Goal: Task Accomplishment & Management: Complete application form

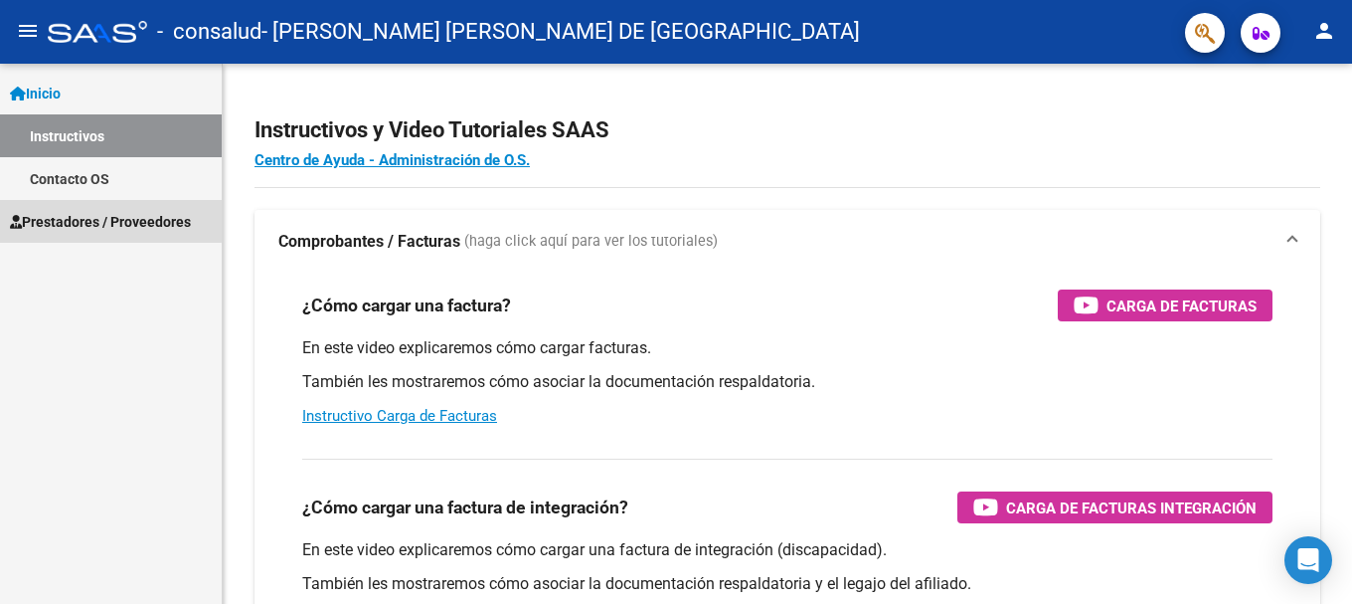
click at [78, 219] on span "Prestadores / Proveedores" at bounding box center [100, 222] width 181 height 22
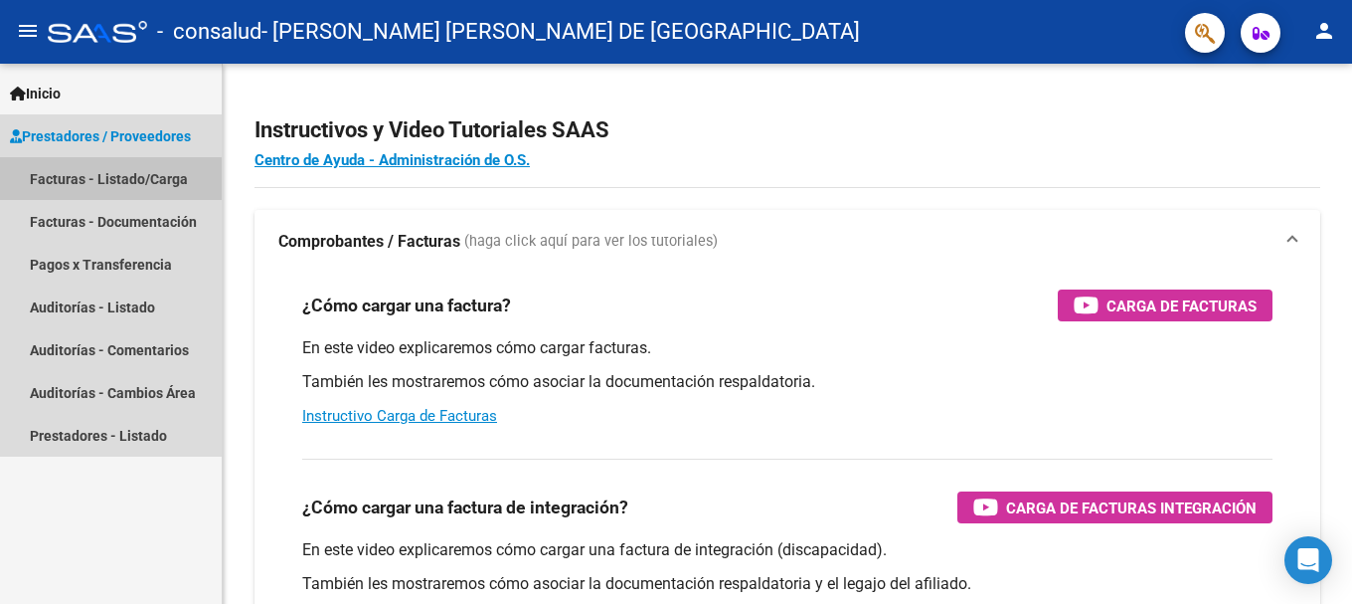
click at [89, 179] on link "Facturas - Listado/Carga" at bounding box center [111, 178] width 222 height 43
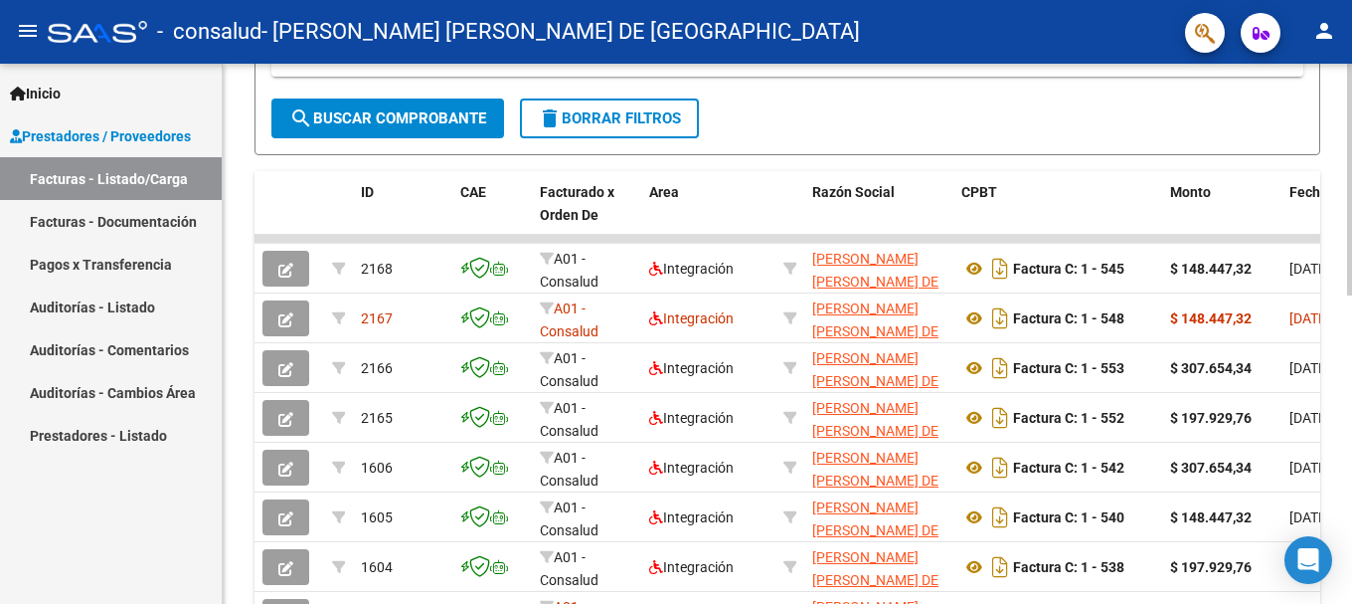
scroll to position [497, 0]
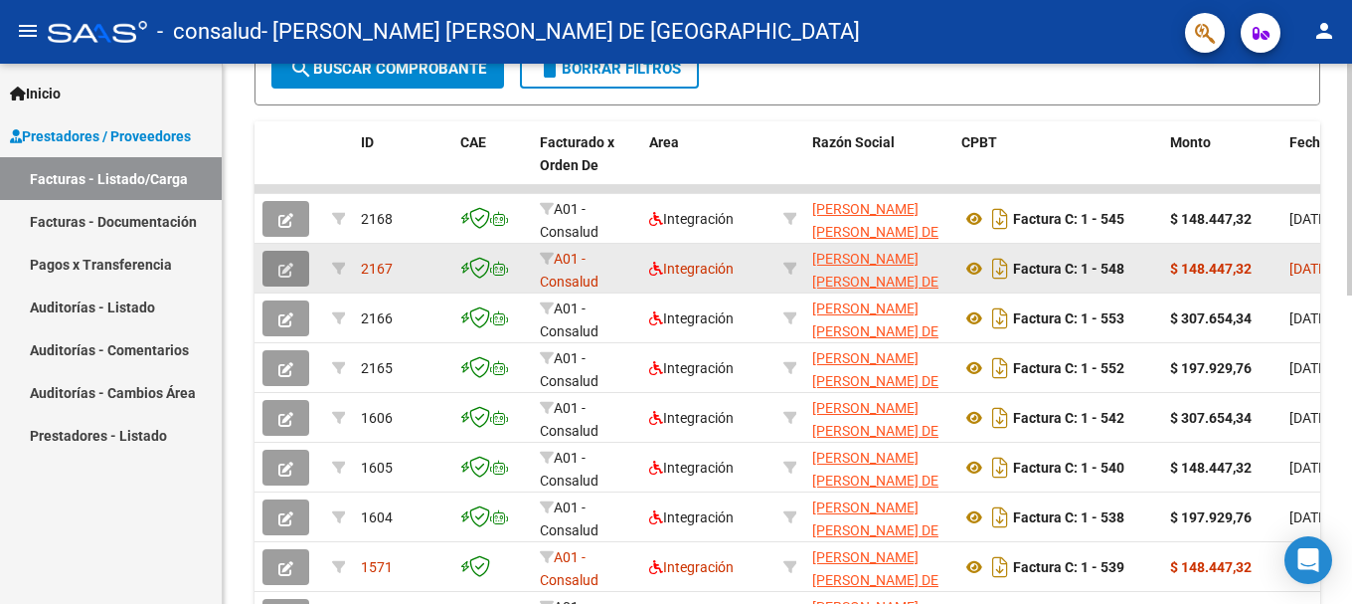
click at [283, 268] on icon "button" at bounding box center [285, 269] width 15 height 15
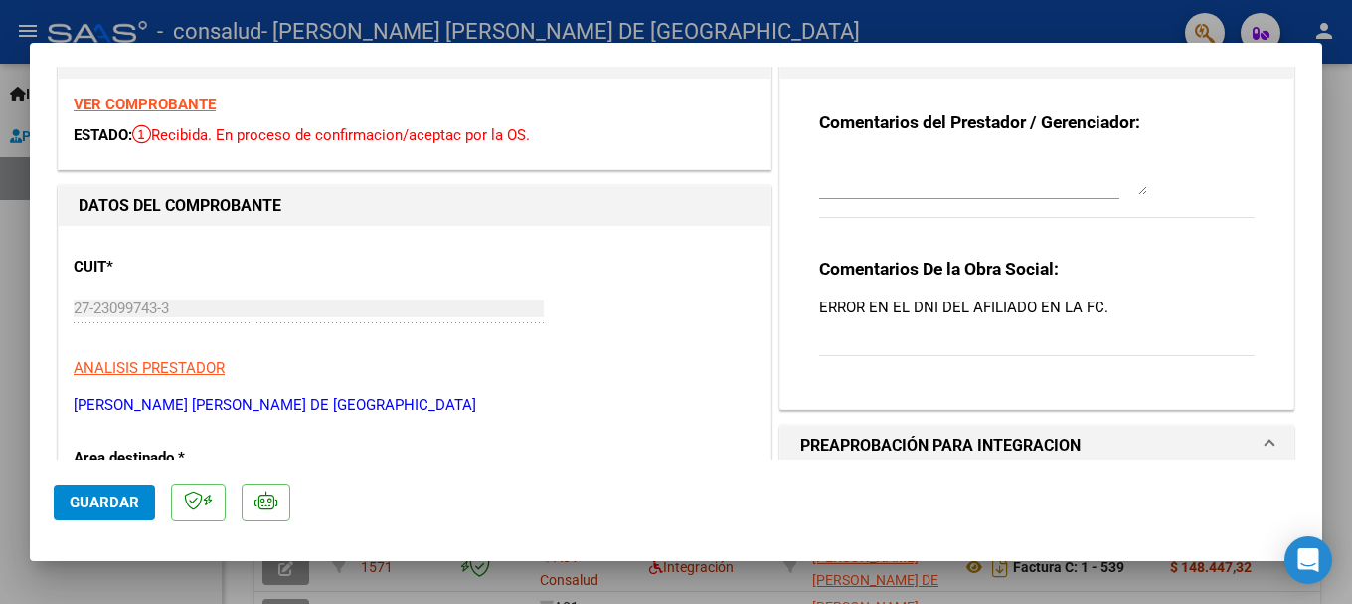
scroll to position [0, 0]
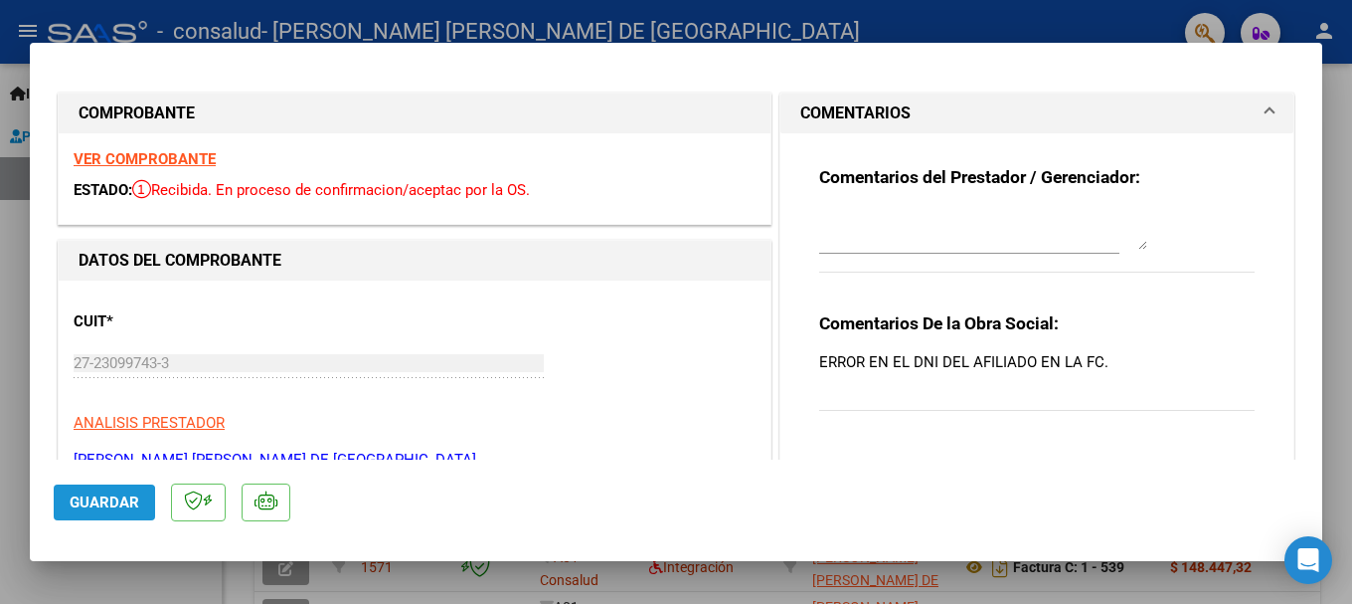
click at [79, 506] on span "Guardar" at bounding box center [105, 502] width 70 height 18
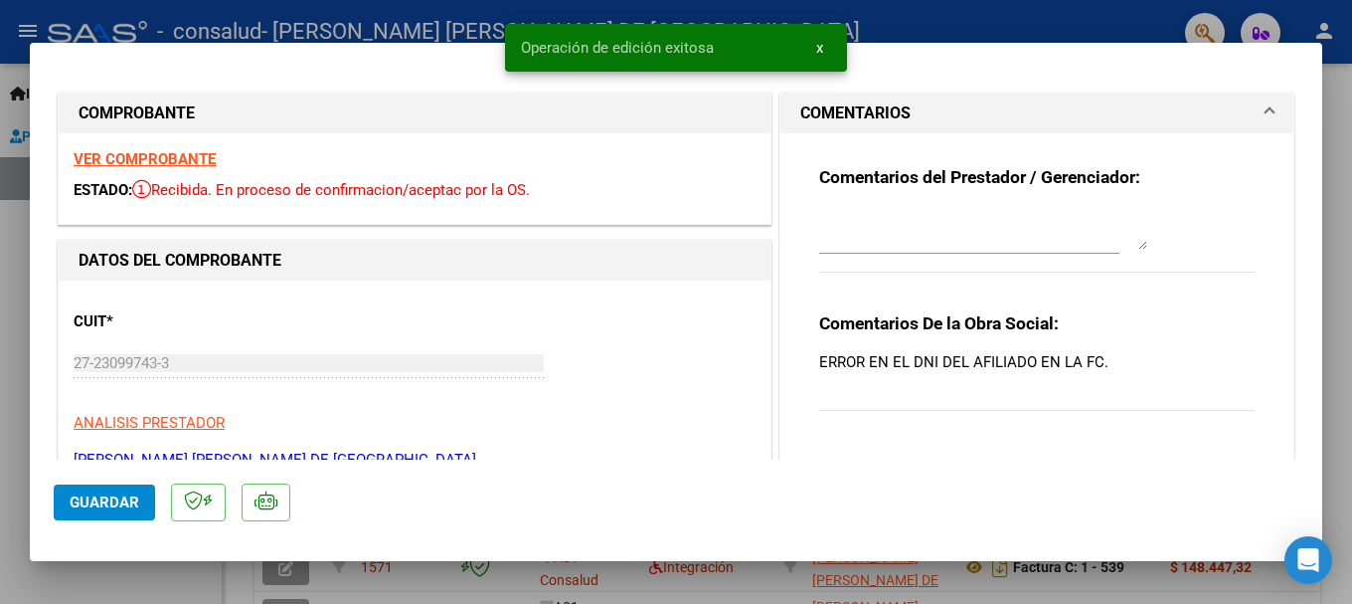
click at [1343, 294] on div at bounding box center [676, 302] width 1352 height 604
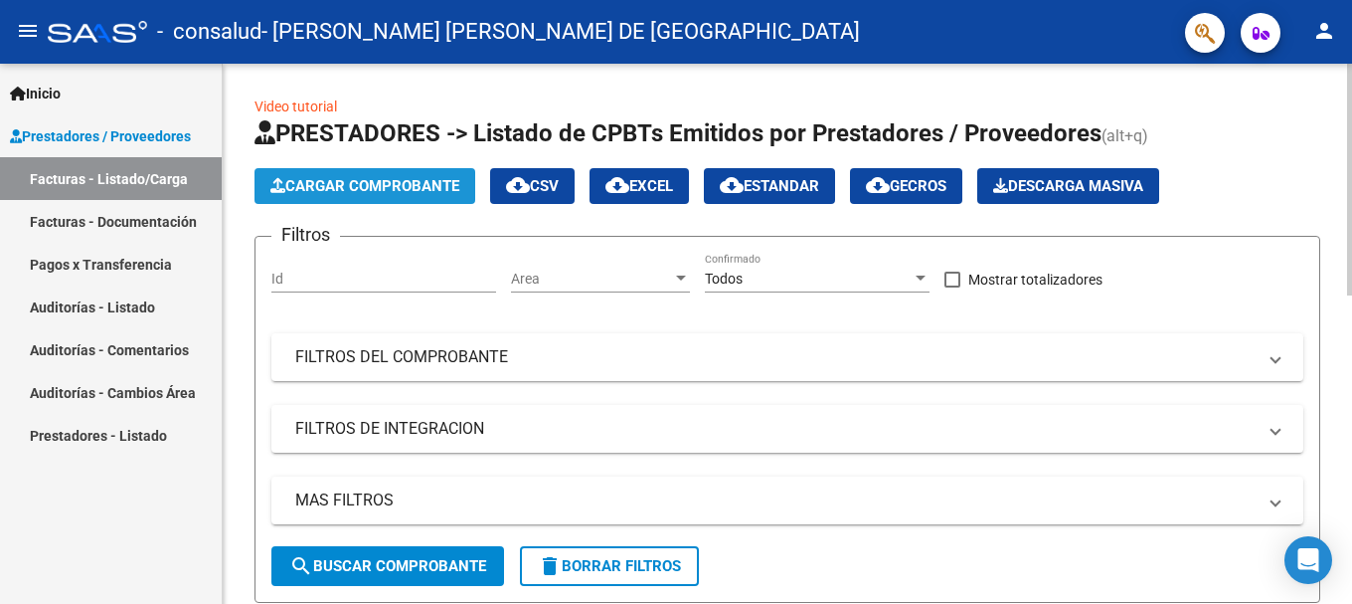
click at [364, 183] on span "Cargar Comprobante" at bounding box center [364, 186] width 189 height 18
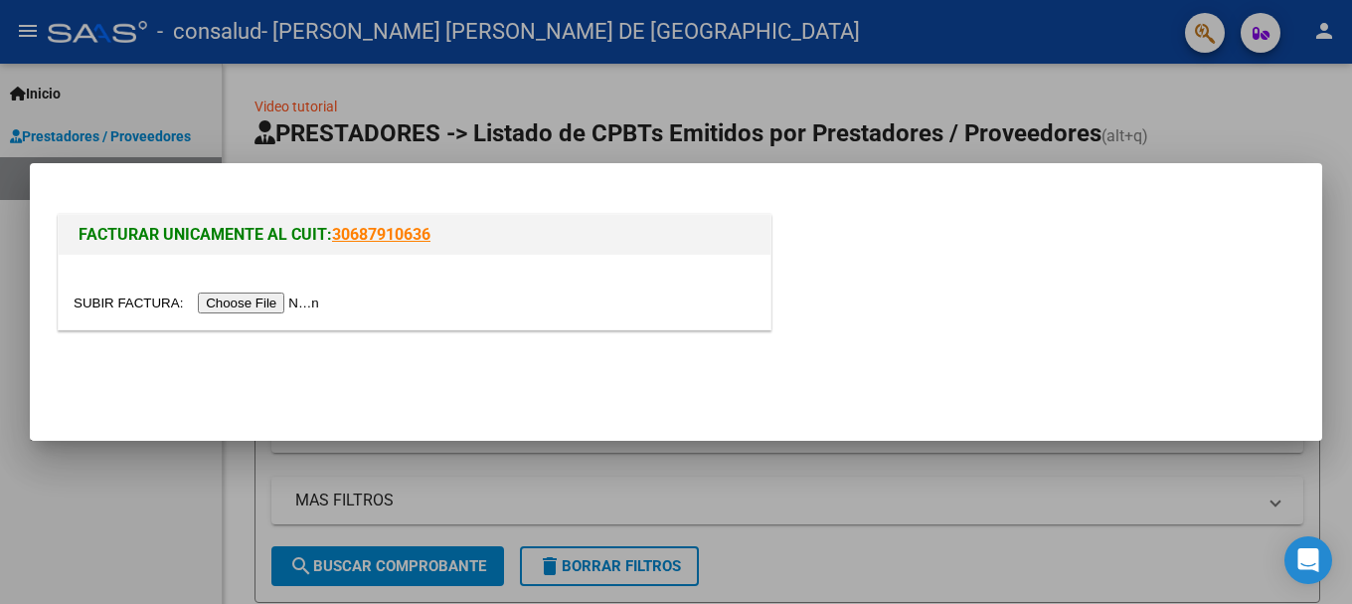
click at [259, 308] on input "file" at bounding box center [200, 302] width 252 height 21
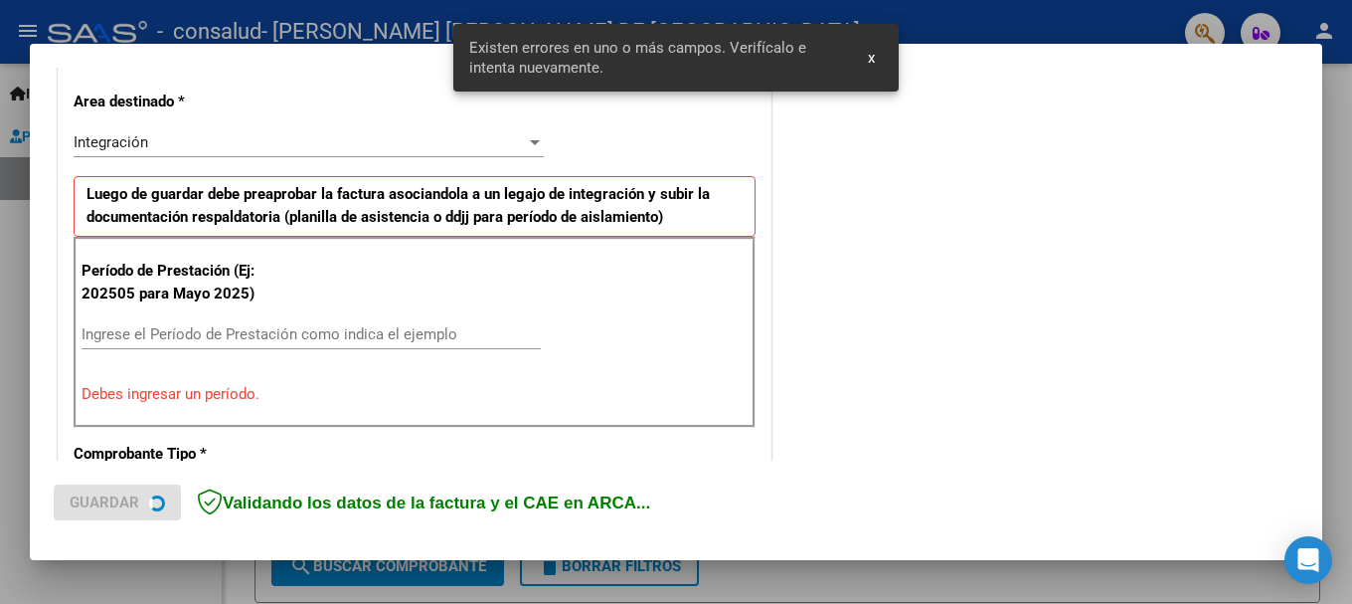
scroll to position [459, 0]
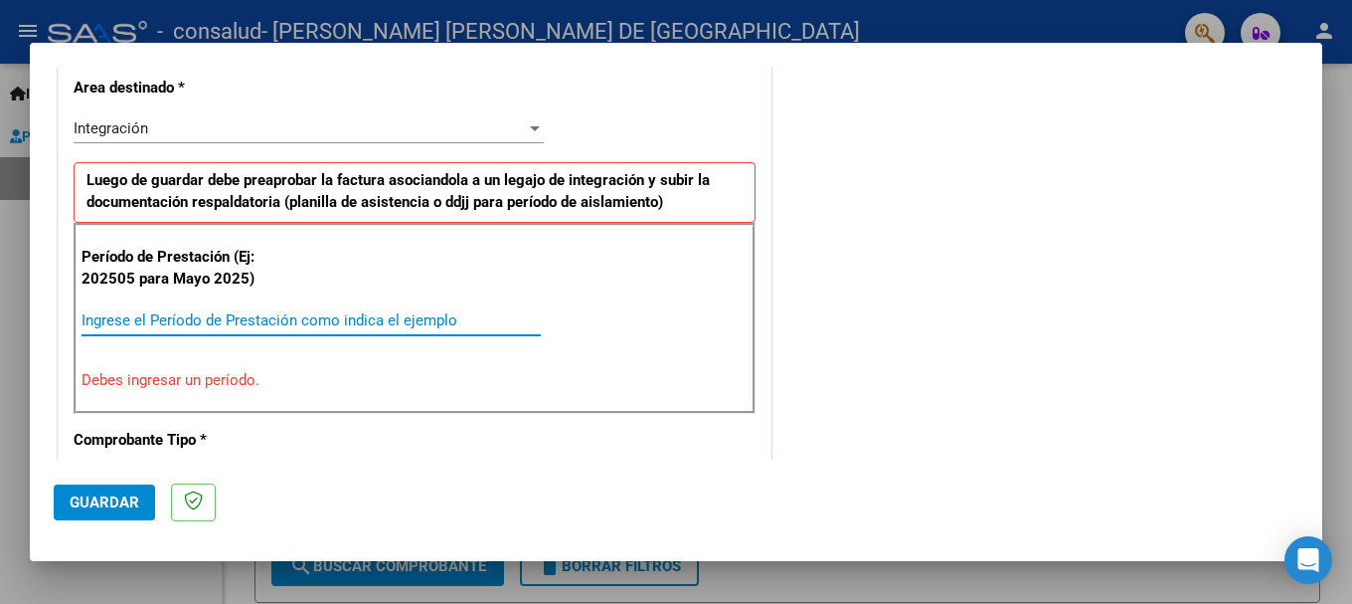
click at [113, 313] on input "Ingrese el Período de Prestación como indica el ejemplo" at bounding box center [311, 320] width 459 height 18
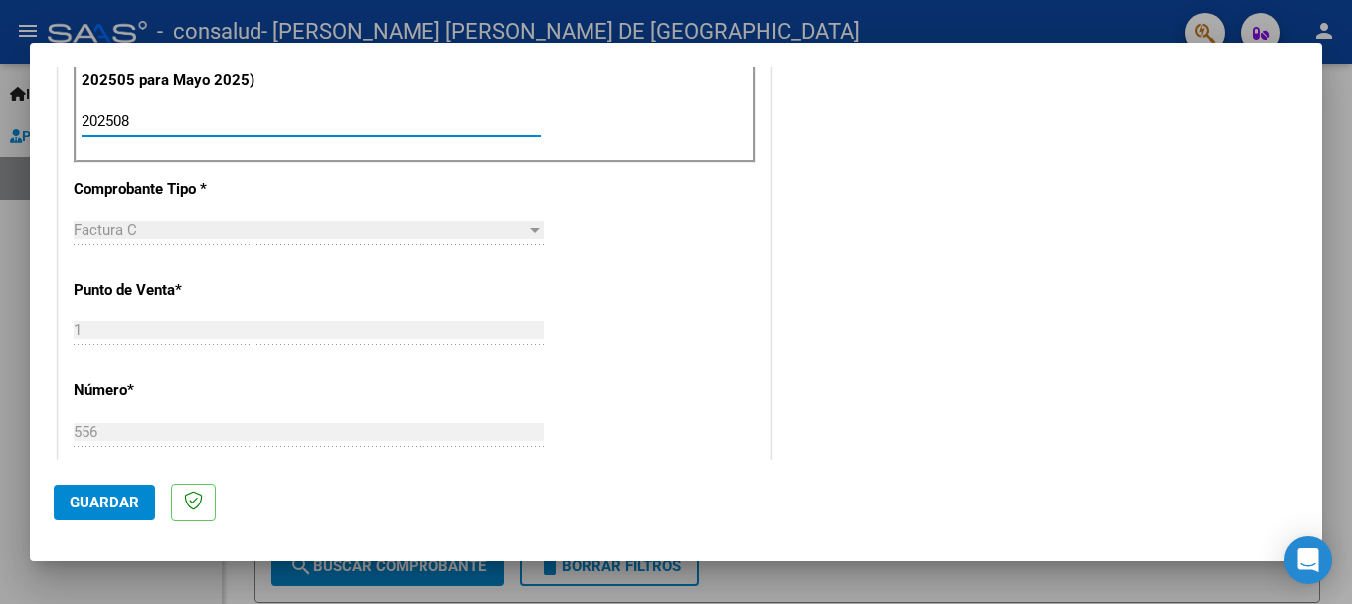
scroll to position [758, 0]
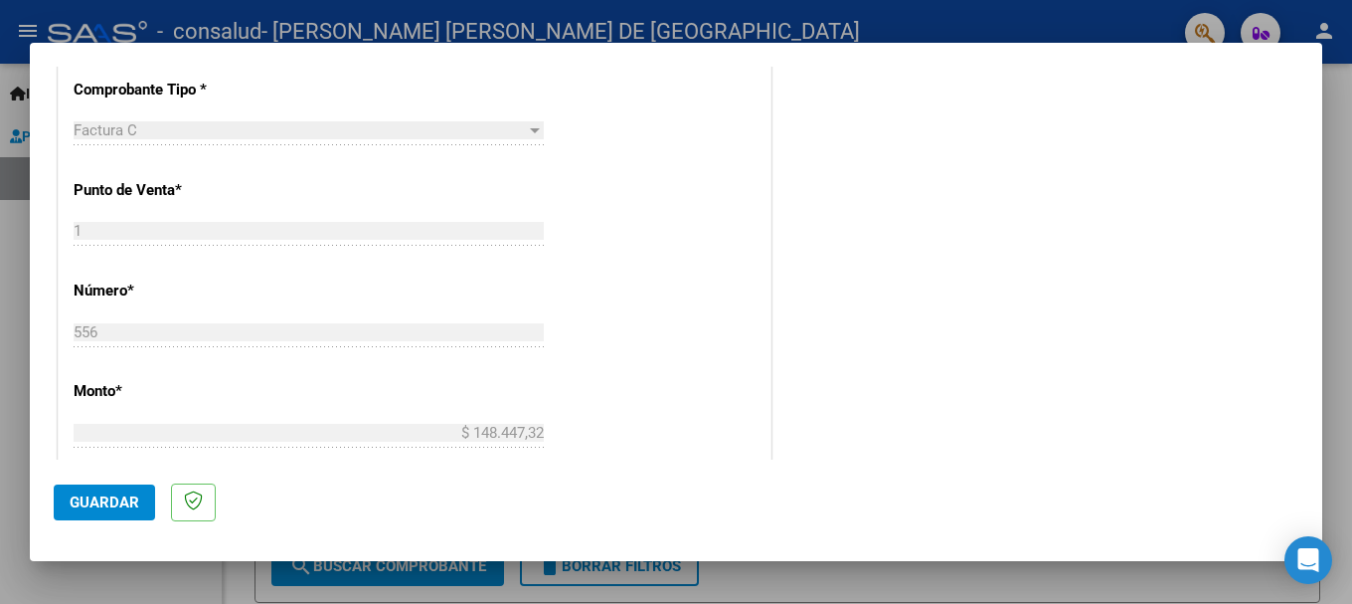
type input "202508"
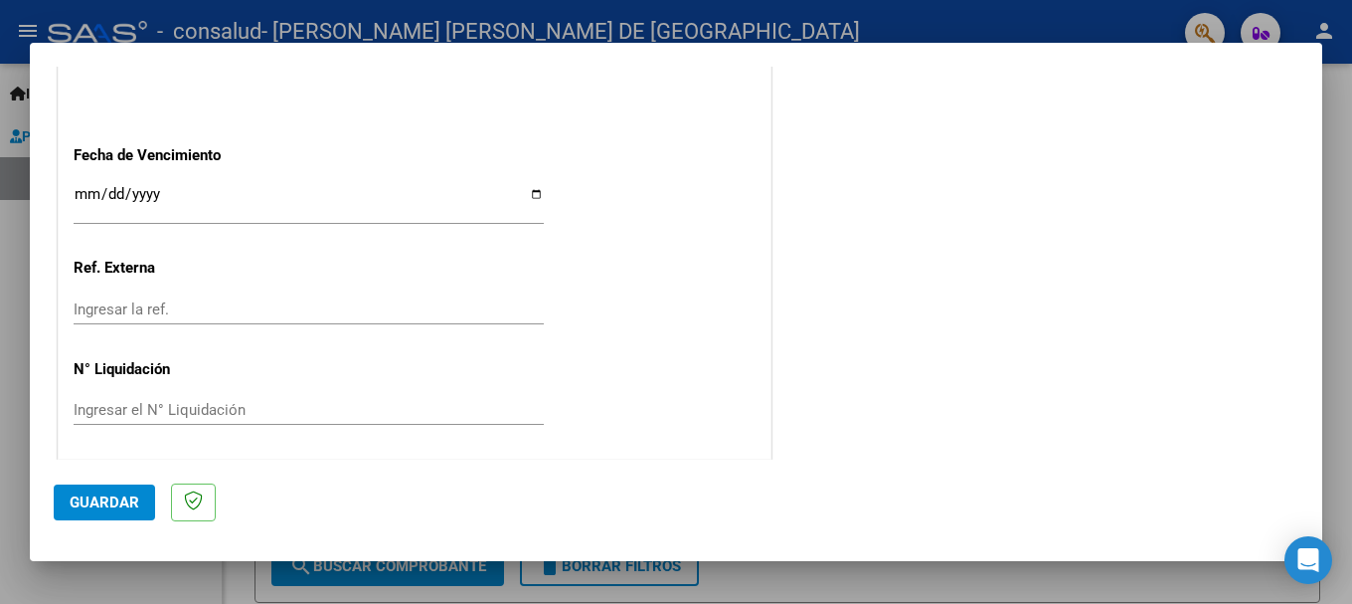
scroll to position [1357, 0]
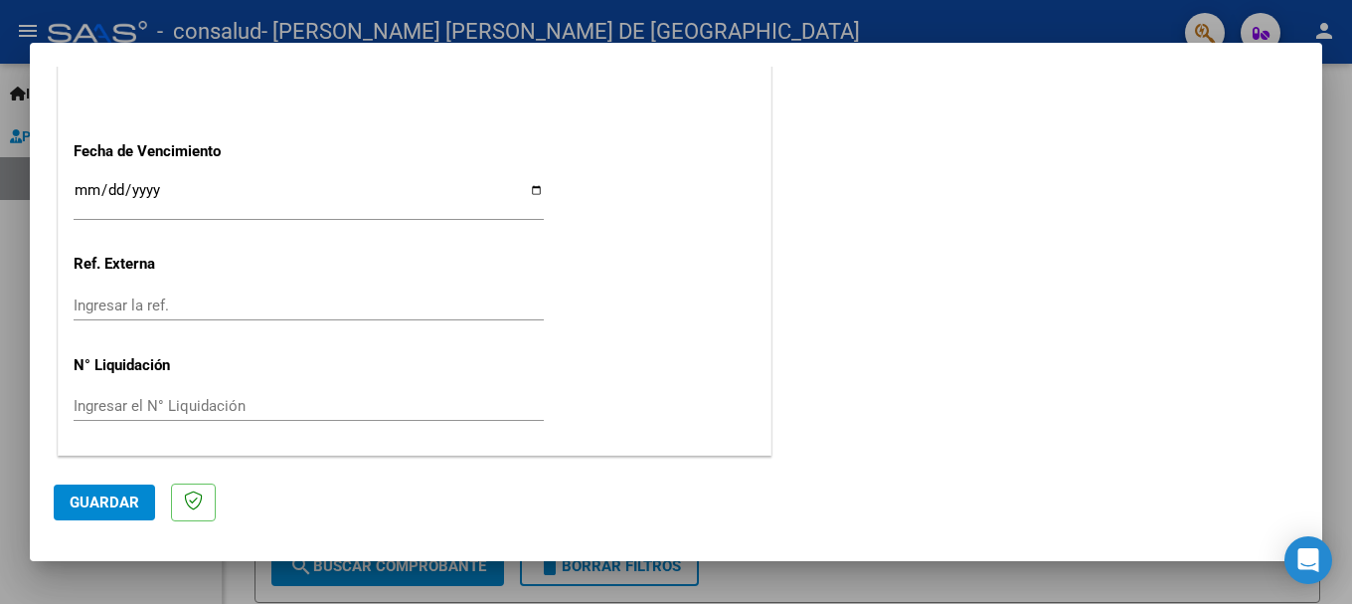
click at [531, 194] on input "Ingresar la fecha" at bounding box center [309, 198] width 470 height 32
type input "[DATE]"
click at [93, 508] on span "Guardar" at bounding box center [105, 502] width 70 height 18
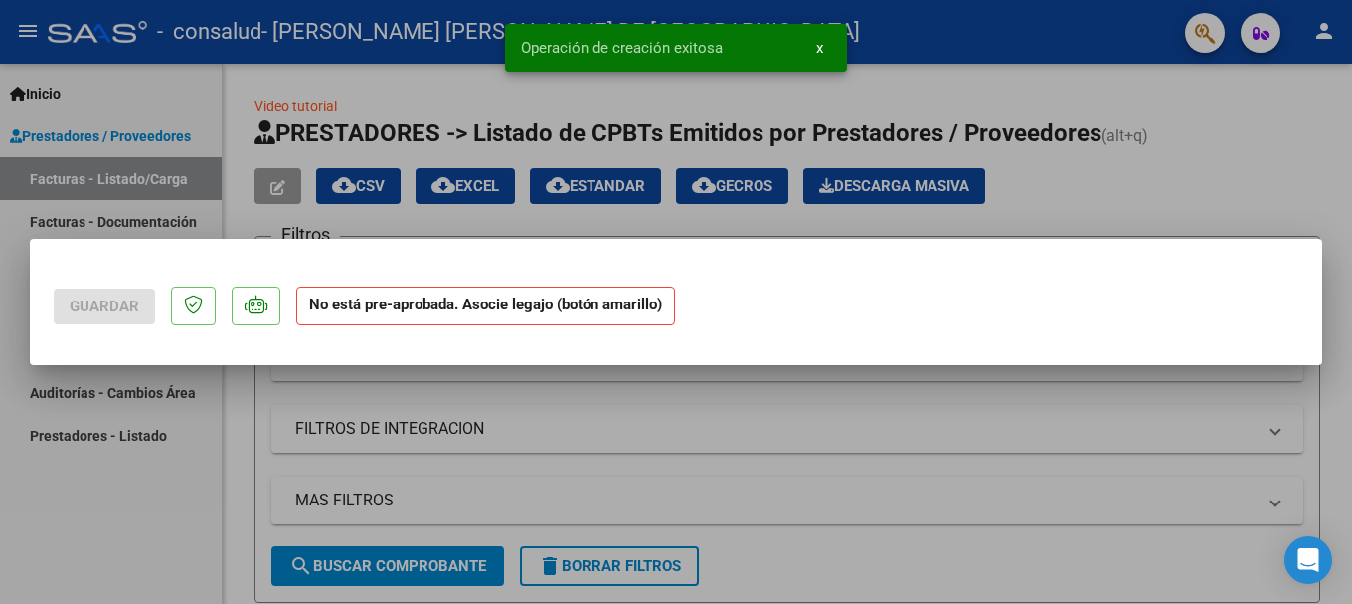
scroll to position [0, 0]
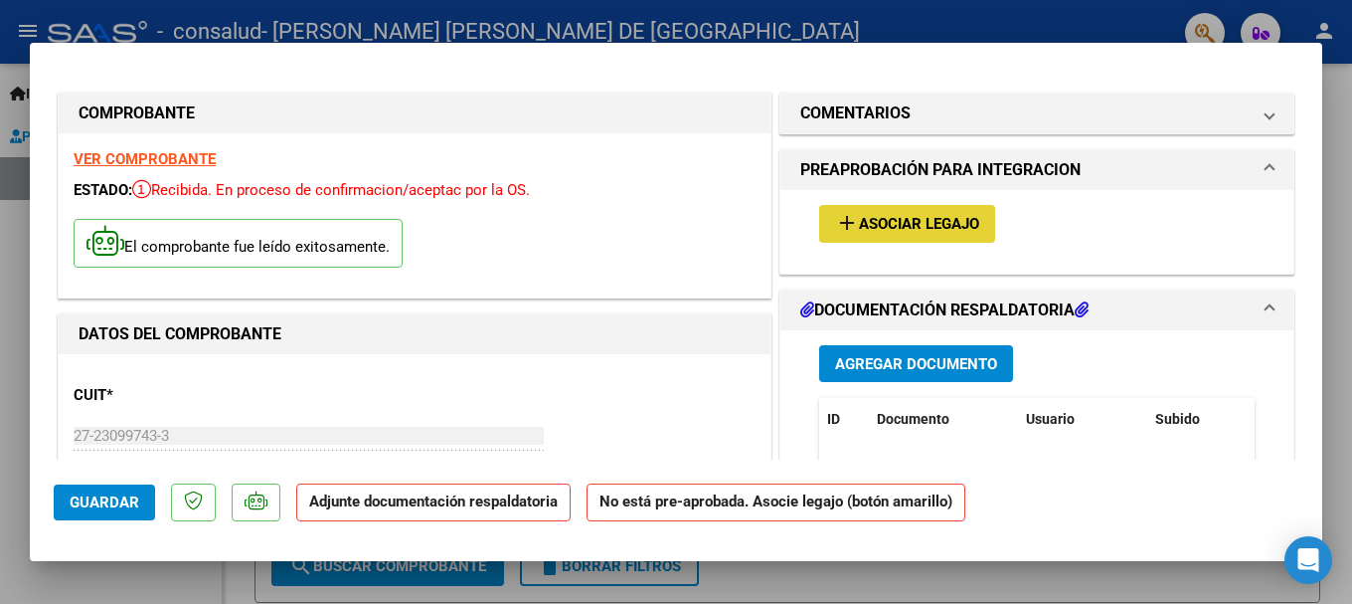
click at [883, 219] on span "Asociar Legajo" at bounding box center [919, 225] width 120 height 18
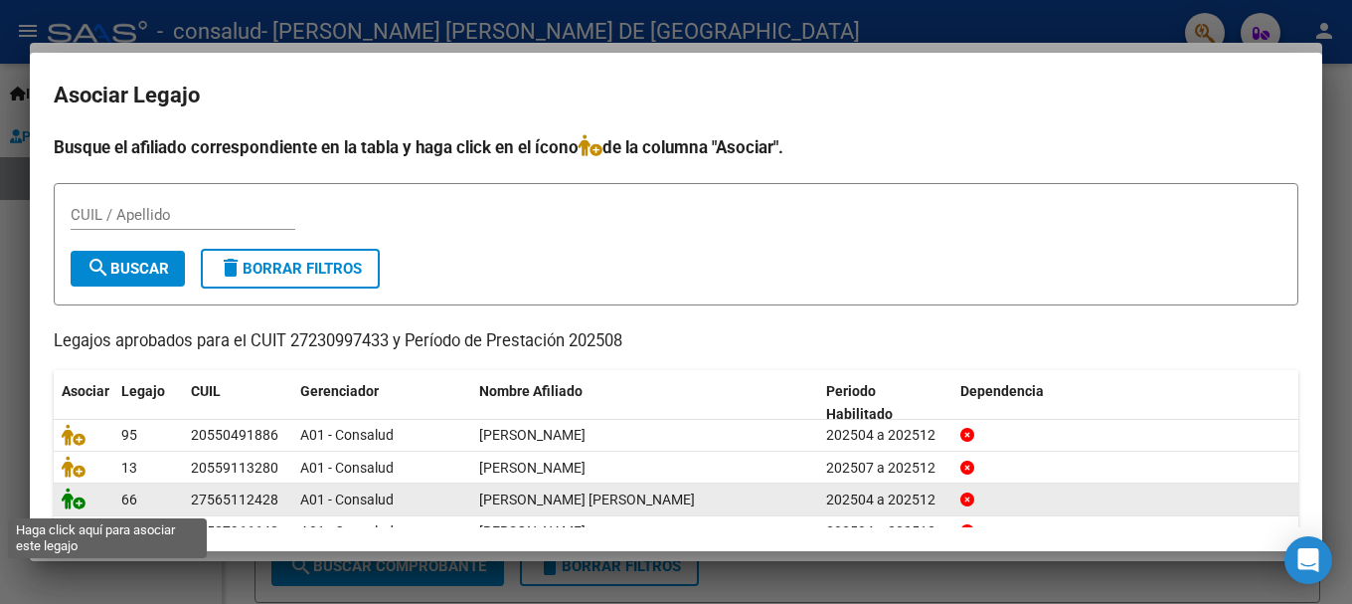
click at [74, 502] on icon at bounding box center [74, 498] width 24 height 22
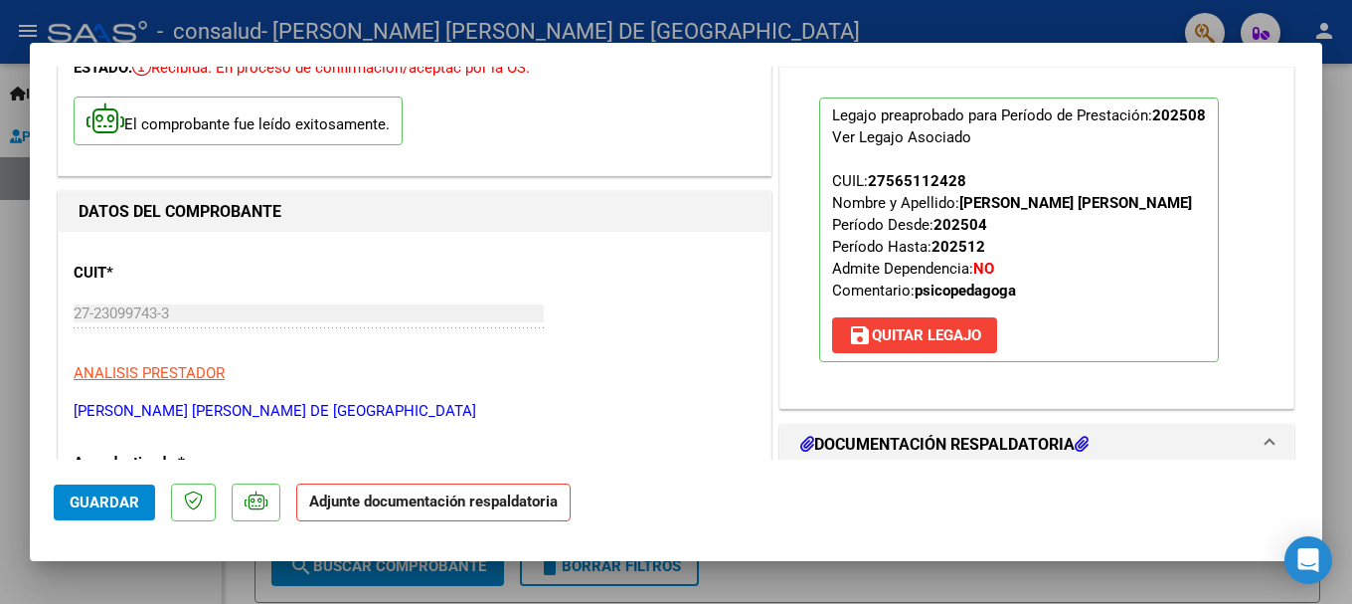
scroll to position [199, 0]
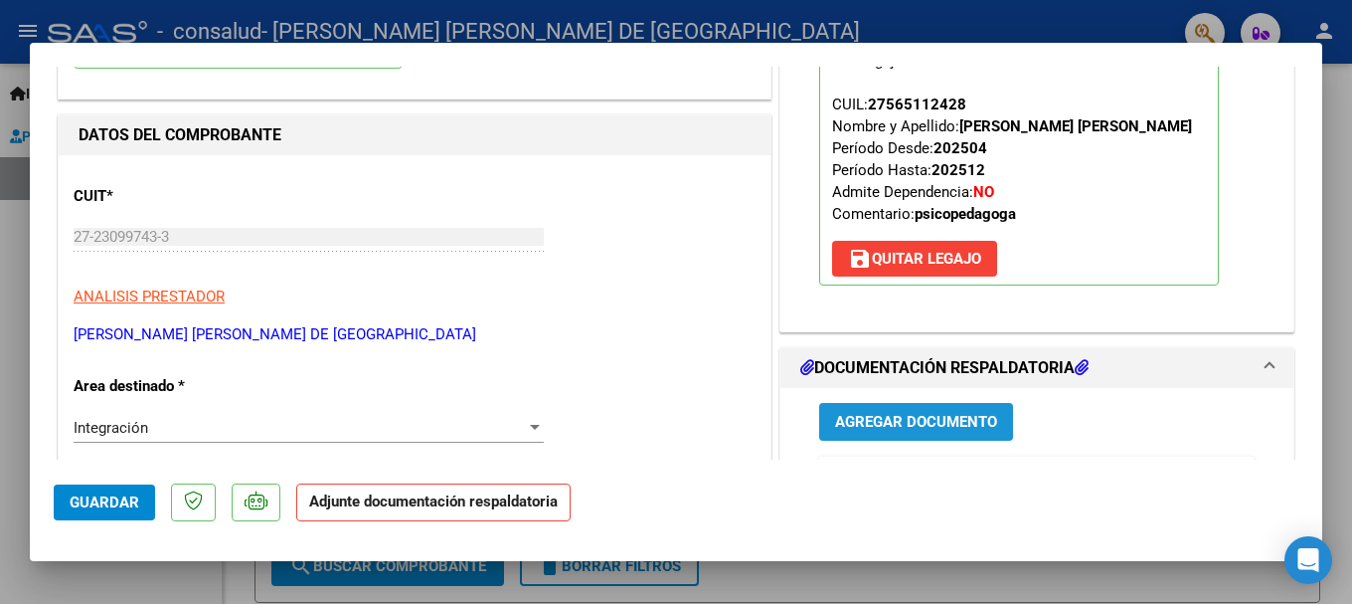
click at [879, 425] on span "Agregar Documento" at bounding box center [916, 423] width 162 height 18
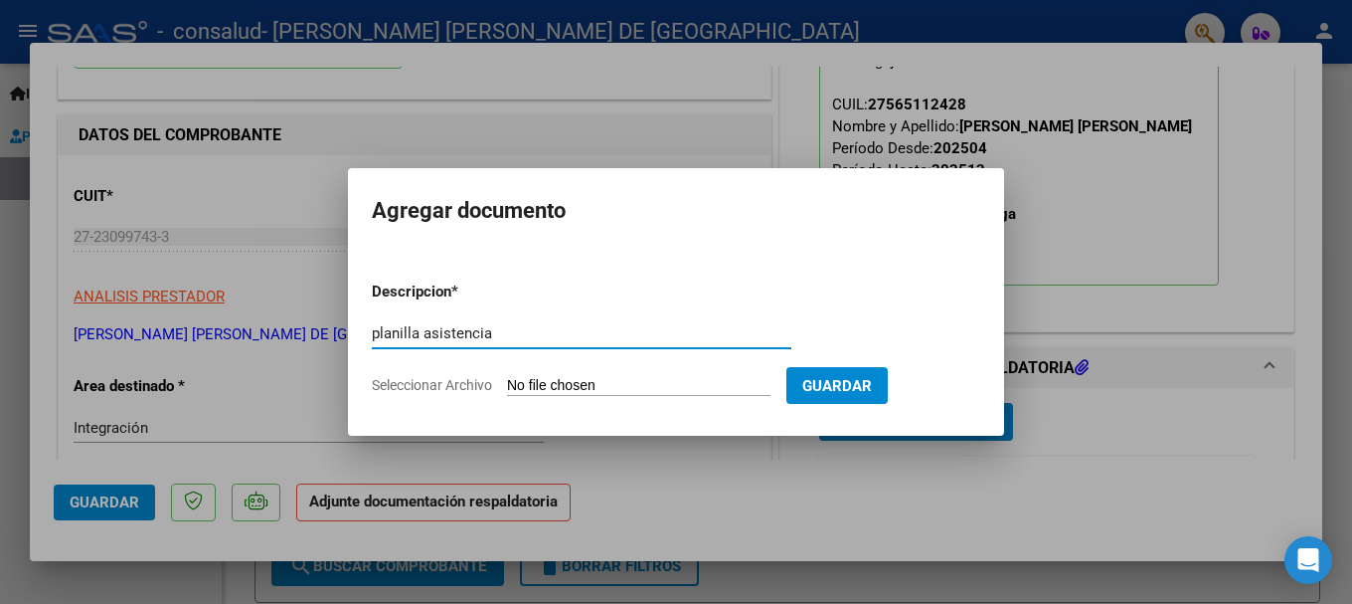
type input "planilla asistencia"
click at [691, 385] on input "Seleccionar Archivo" at bounding box center [638, 386] width 263 height 19
type input "C:\fakepath\informe [PERSON_NAME].pdf"
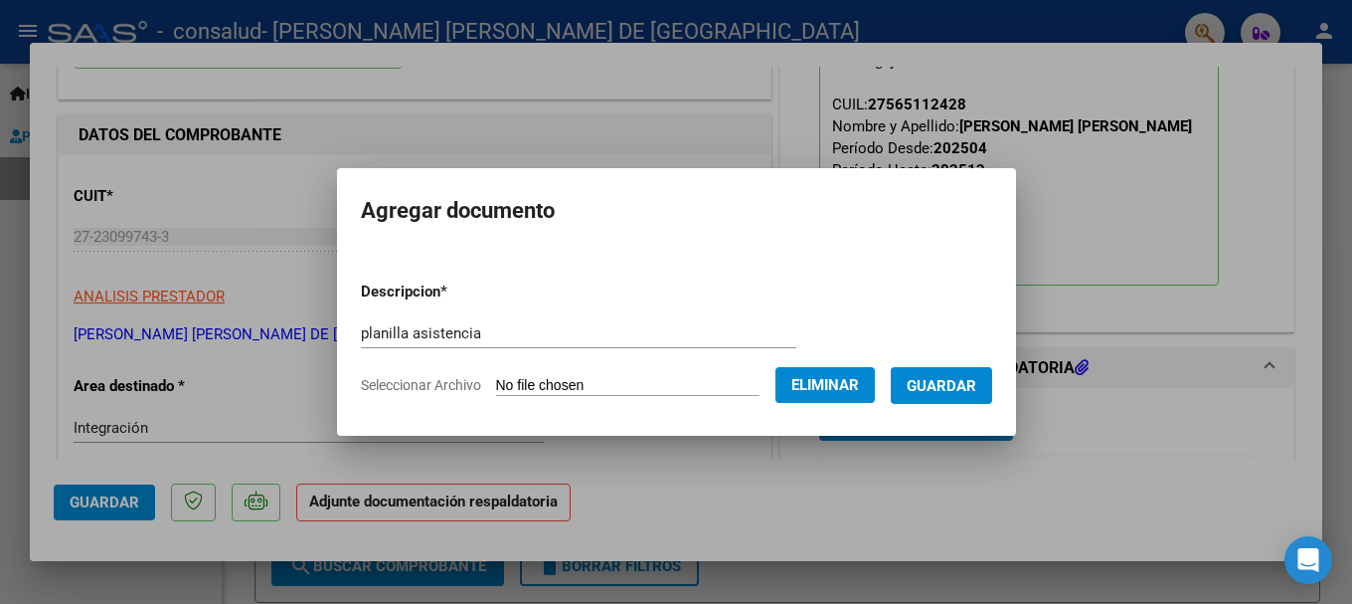
click at [662, 374] on form "Descripcion * planilla asistencia Escriba aquí una descripcion Seleccionar Arch…" at bounding box center [676, 337] width 631 height 145
click at [822, 383] on span "Eliminar" at bounding box center [825, 385] width 68 height 18
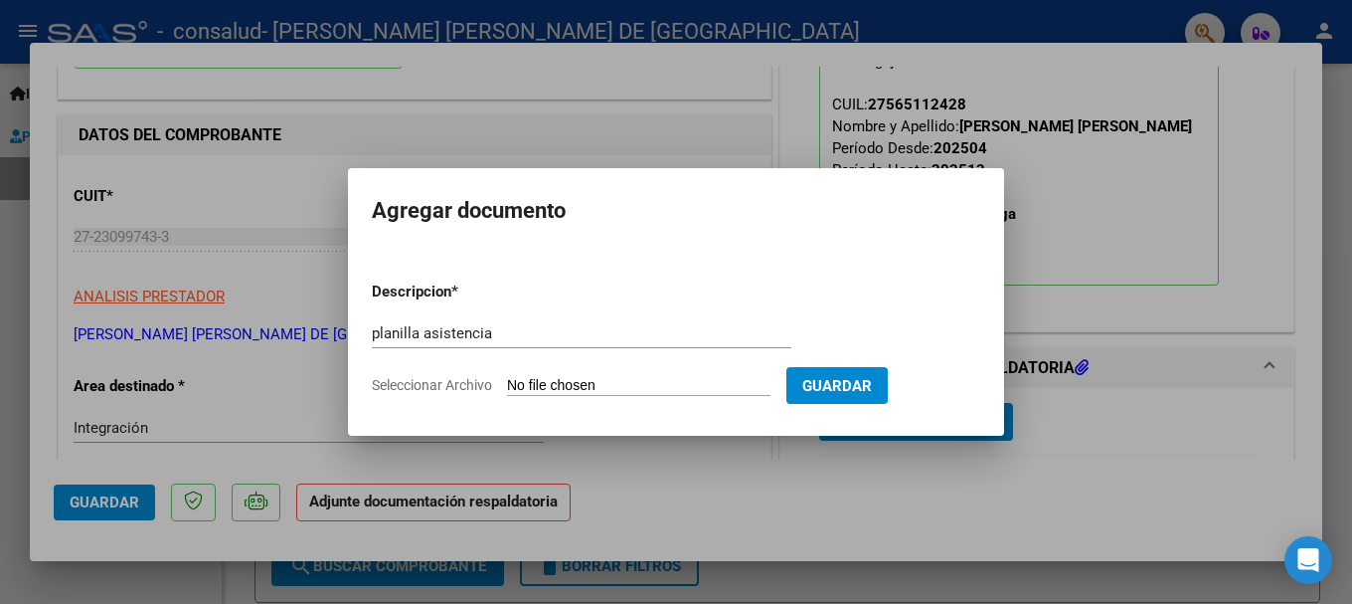
click at [574, 385] on input "Seleccionar Archivo" at bounding box center [638, 386] width 263 height 19
type input "C:\fakepath\panilla [PERSON_NAME].pdf"
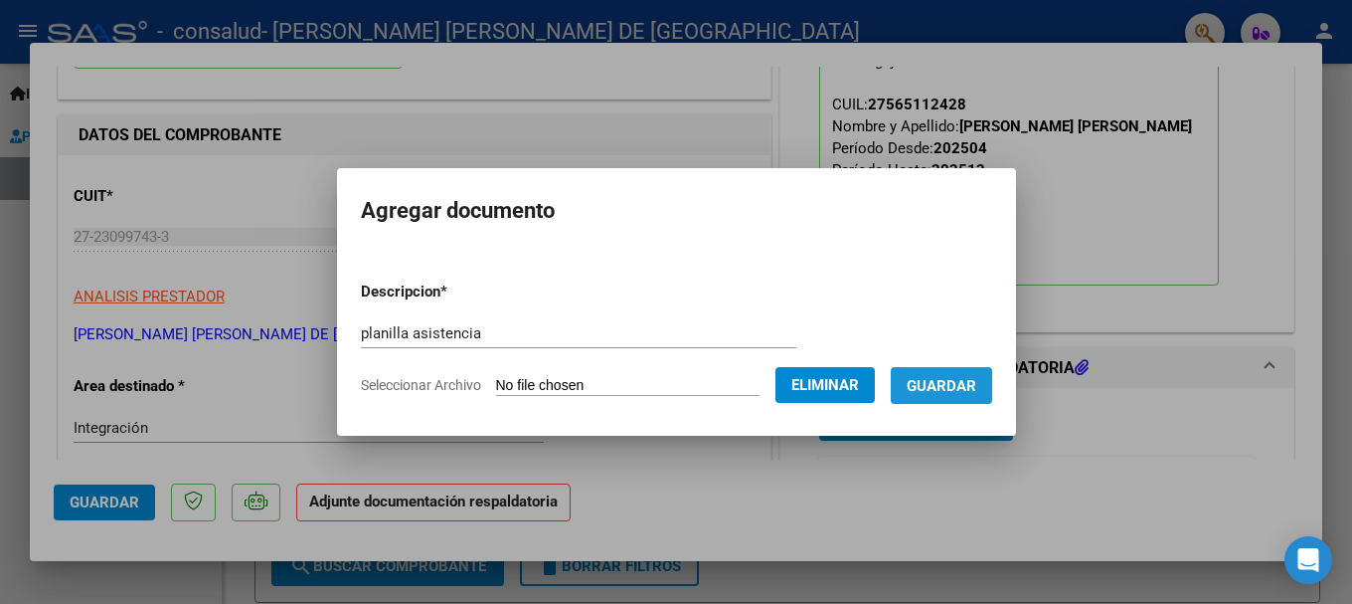
click at [976, 384] on span "Guardar" at bounding box center [942, 386] width 70 height 18
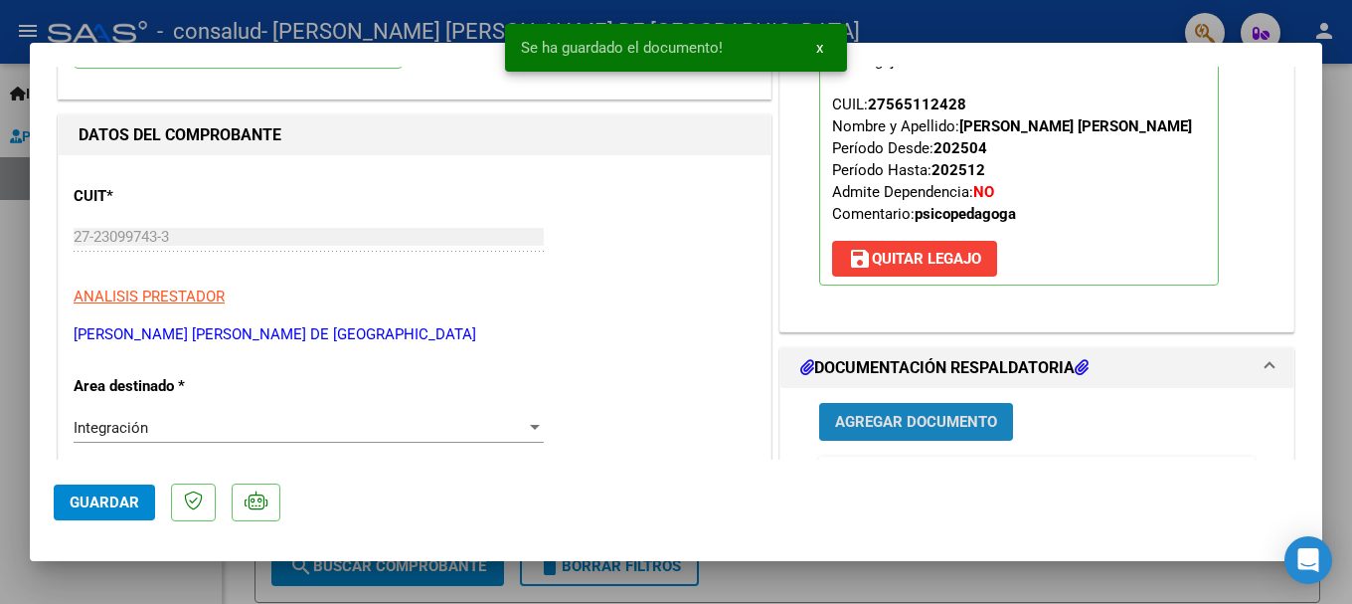
click at [892, 417] on span "Agregar Documento" at bounding box center [916, 423] width 162 height 18
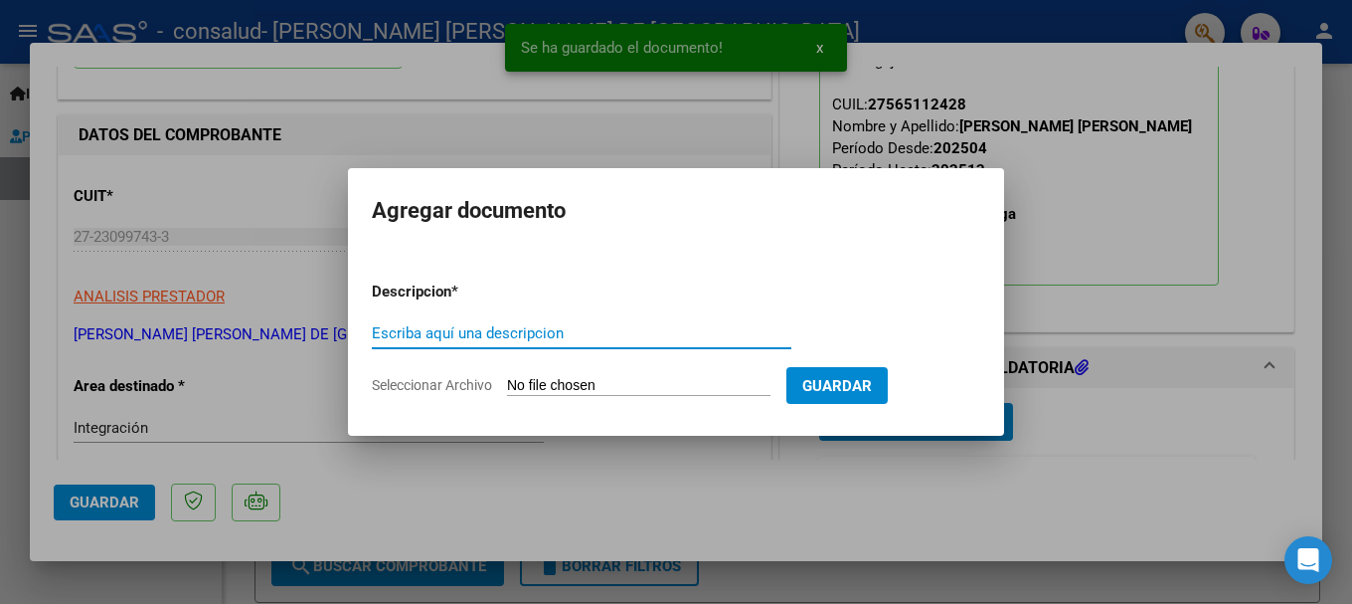
click at [391, 334] on input "Escriba aquí una descripcion" at bounding box center [582, 333] width 420 height 18
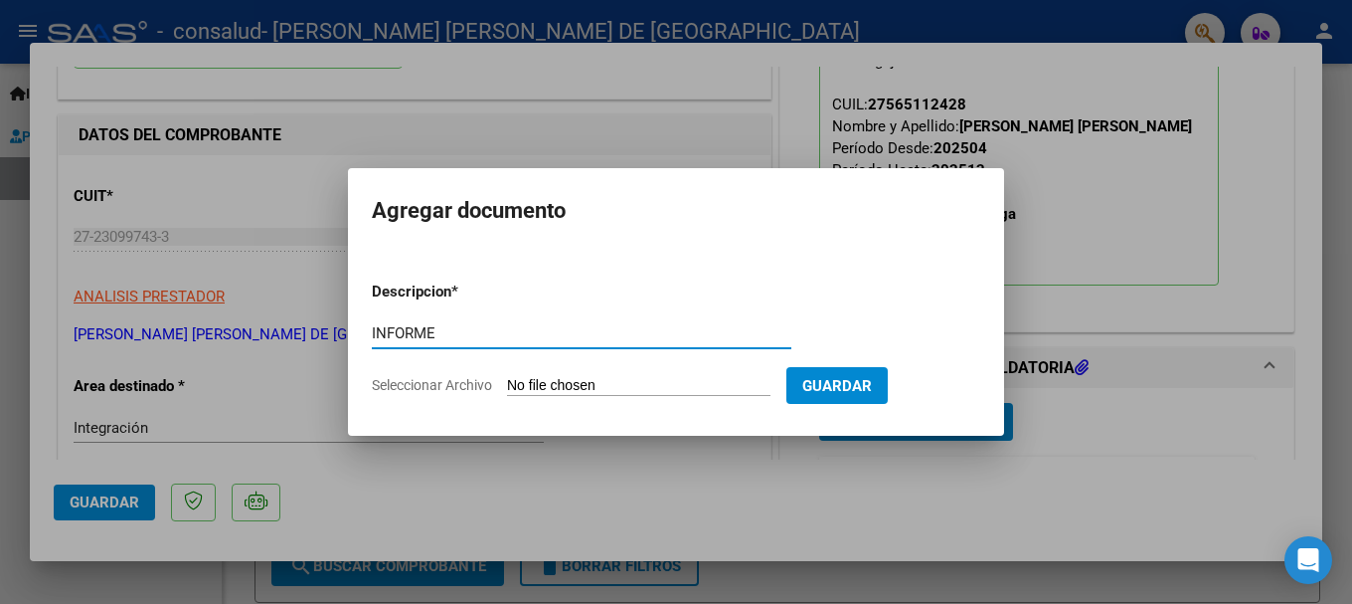
type input "INFORME"
click at [561, 382] on input "Seleccionar Archivo" at bounding box center [638, 386] width 263 height 19
type input "C:\fakepath\informe [PERSON_NAME].pdf"
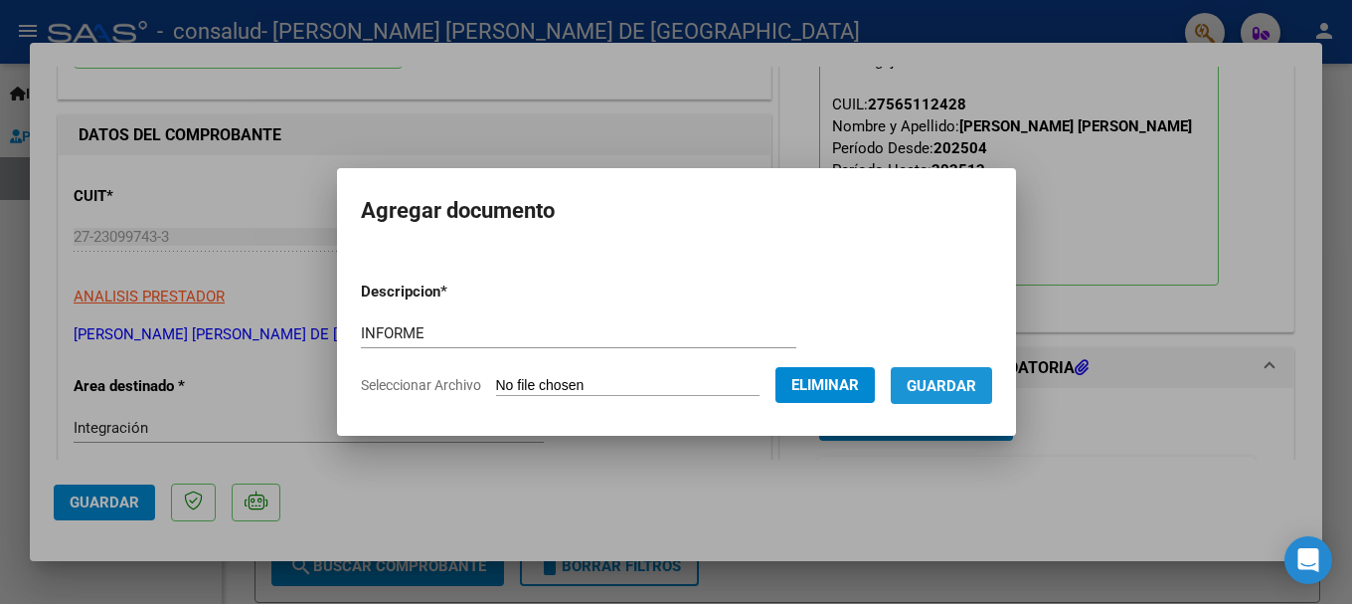
click at [970, 386] on span "Guardar" at bounding box center [942, 386] width 70 height 18
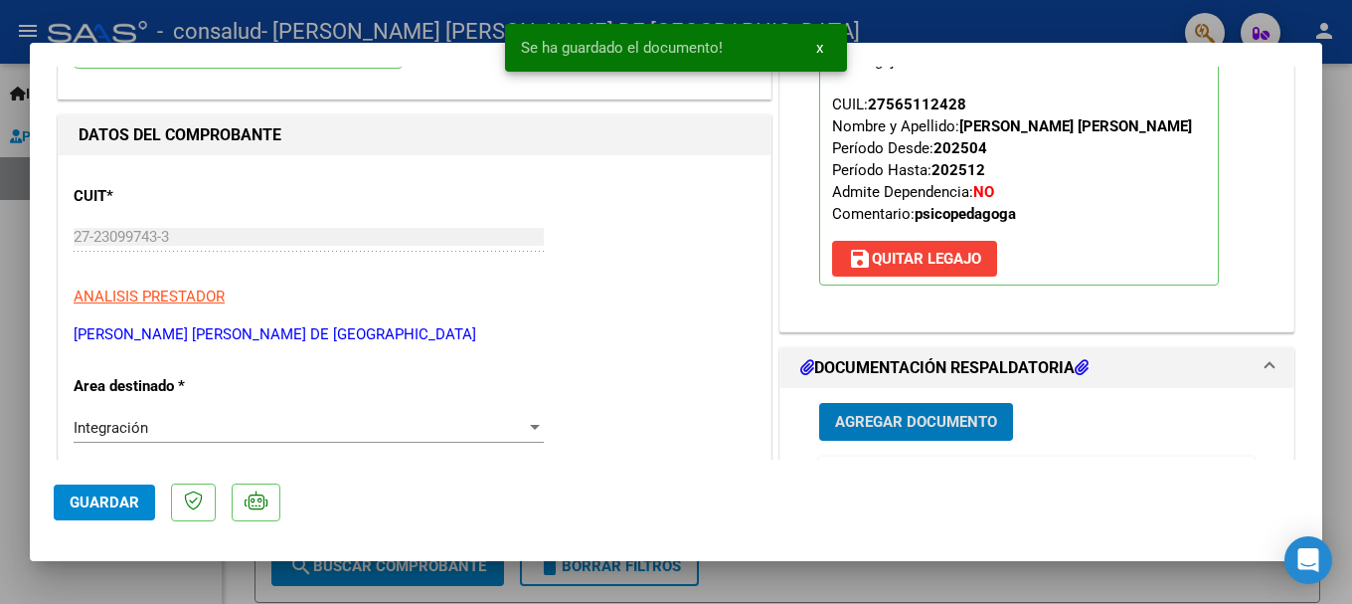
scroll to position [497, 0]
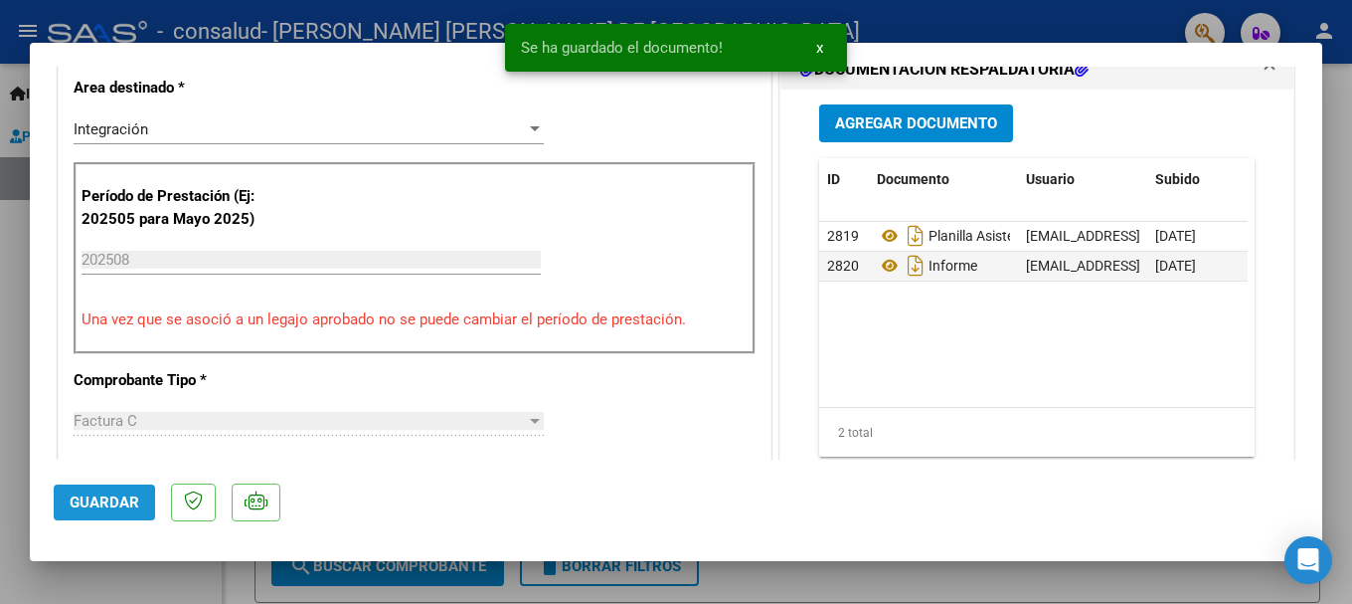
click at [75, 506] on span "Guardar" at bounding box center [105, 502] width 70 height 18
click at [99, 489] on button "Guardar" at bounding box center [104, 502] width 101 height 36
click at [1344, 256] on div at bounding box center [676, 302] width 1352 height 604
type input "$ 0,00"
